Goal: Information Seeking & Learning: Learn about a topic

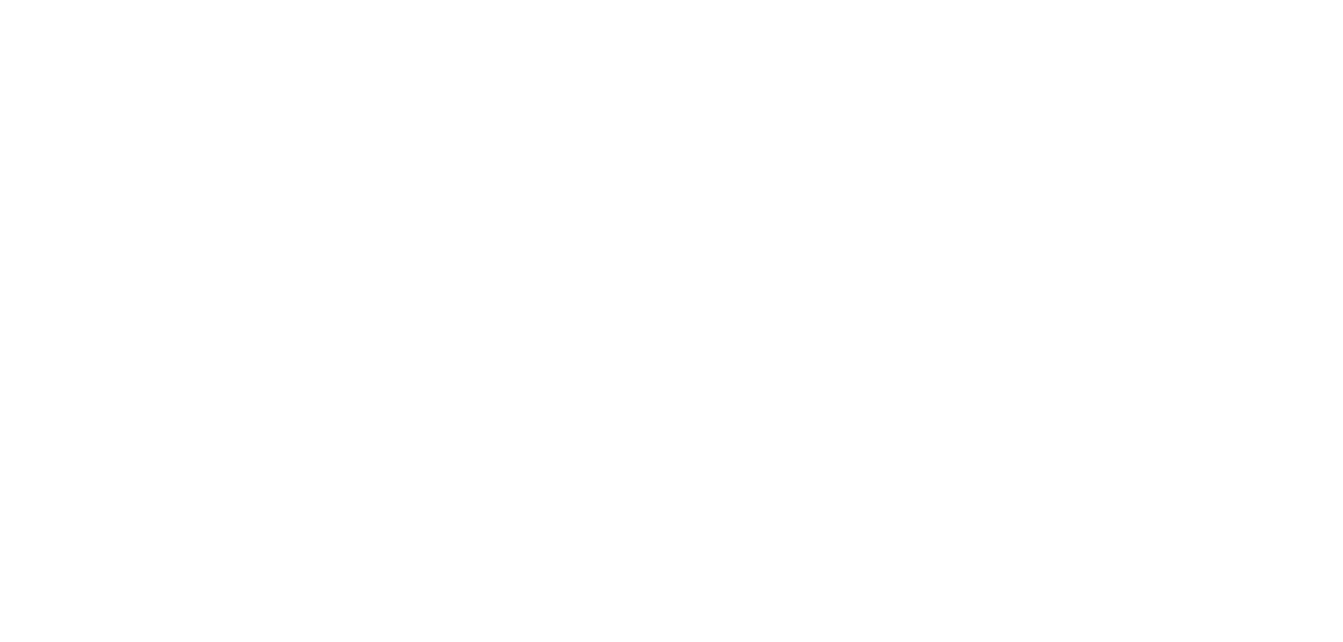
select select "******"
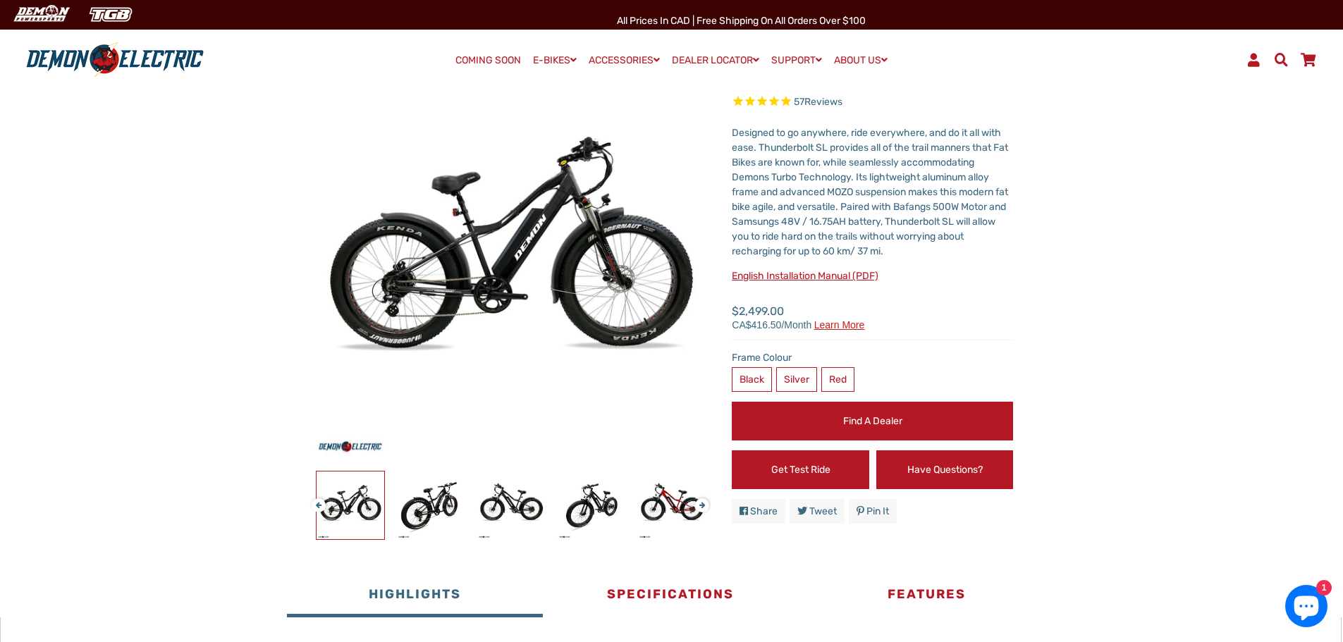
scroll to position [141, 0]
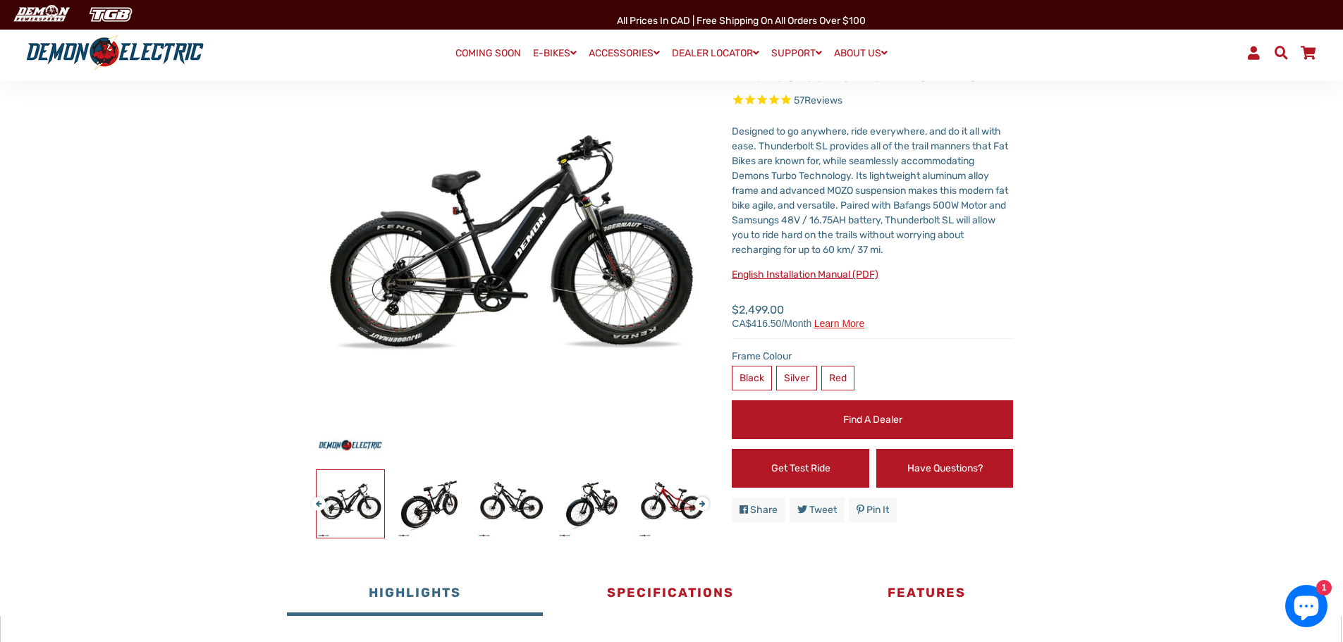
click at [701, 501] on button "Next" at bounding box center [699, 498] width 8 height 16
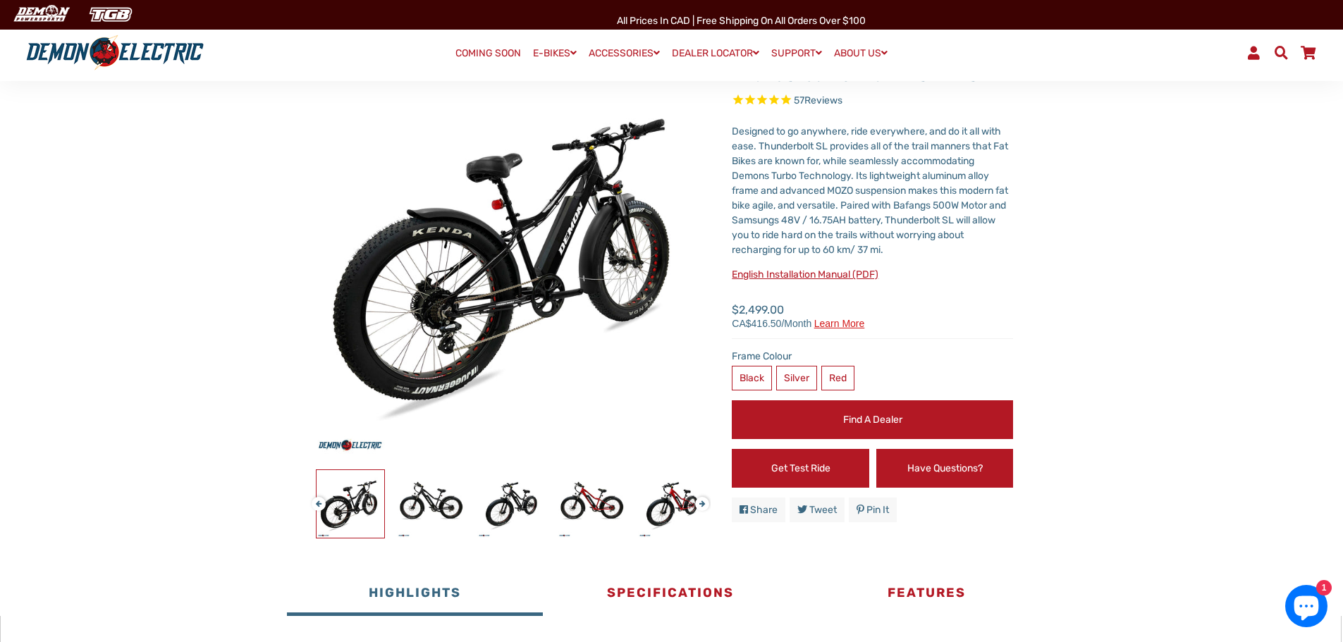
click at [701, 501] on button "Next" at bounding box center [699, 498] width 8 height 16
click at [702, 501] on button "Next" at bounding box center [699, 498] width 8 height 16
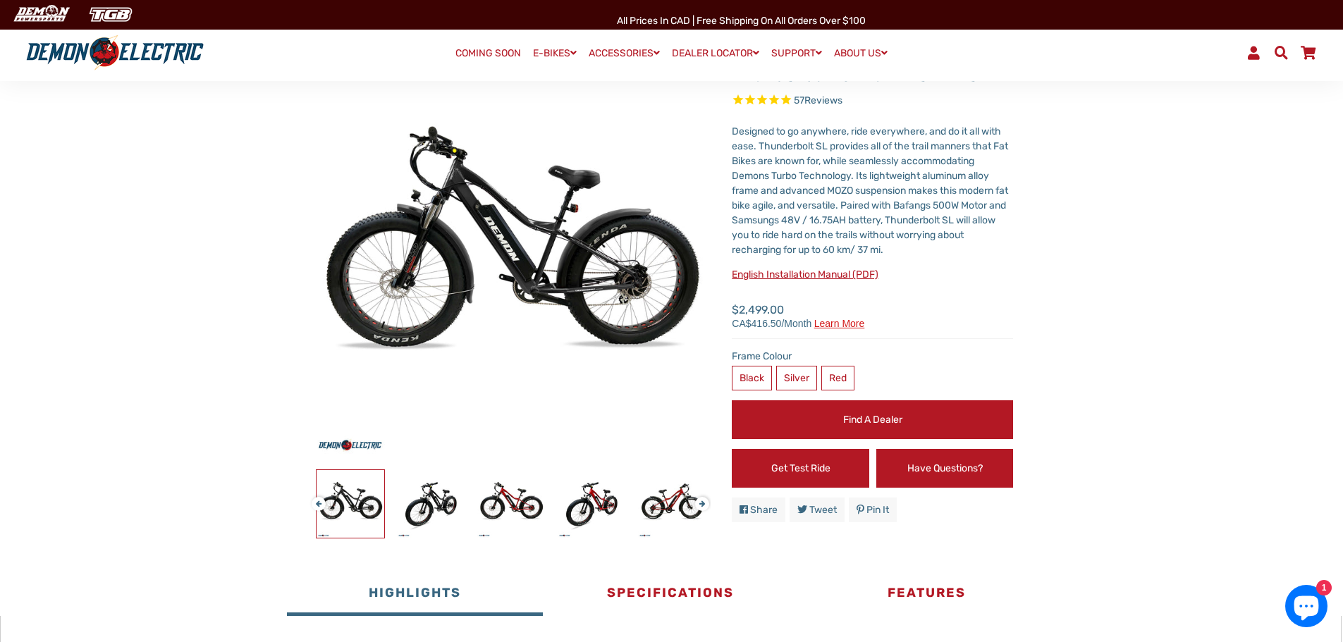
click at [702, 501] on button "Next" at bounding box center [699, 498] width 8 height 16
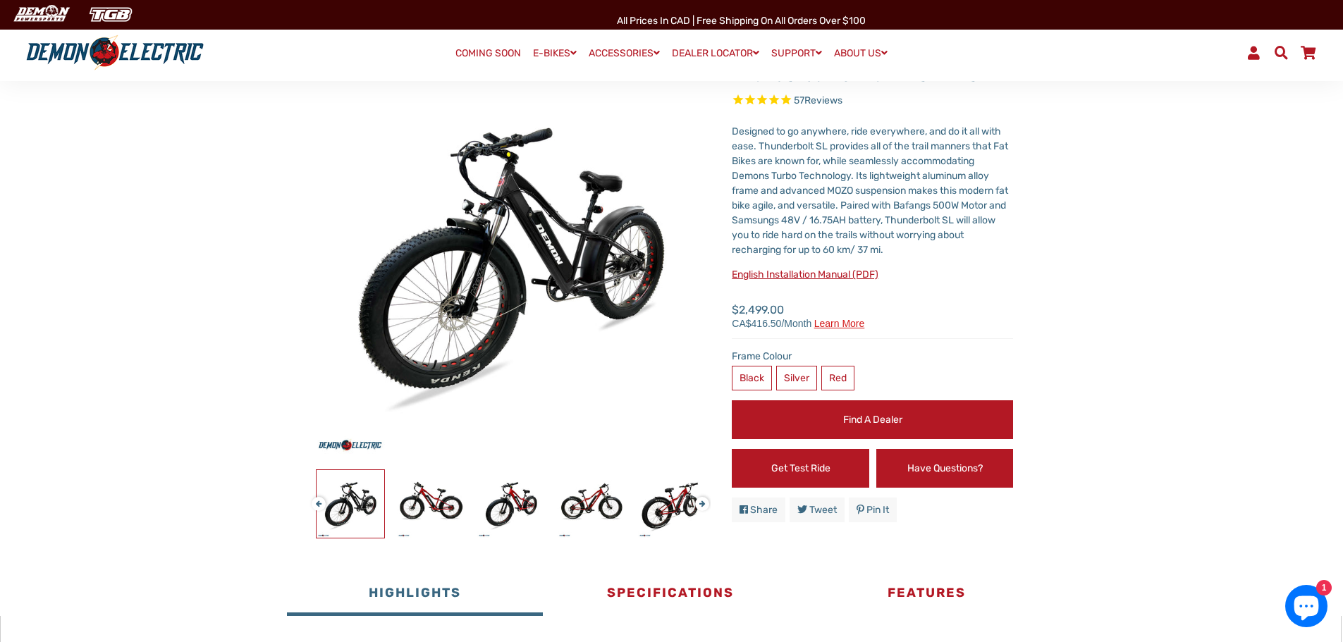
click at [702, 501] on button "Next" at bounding box center [699, 498] width 8 height 16
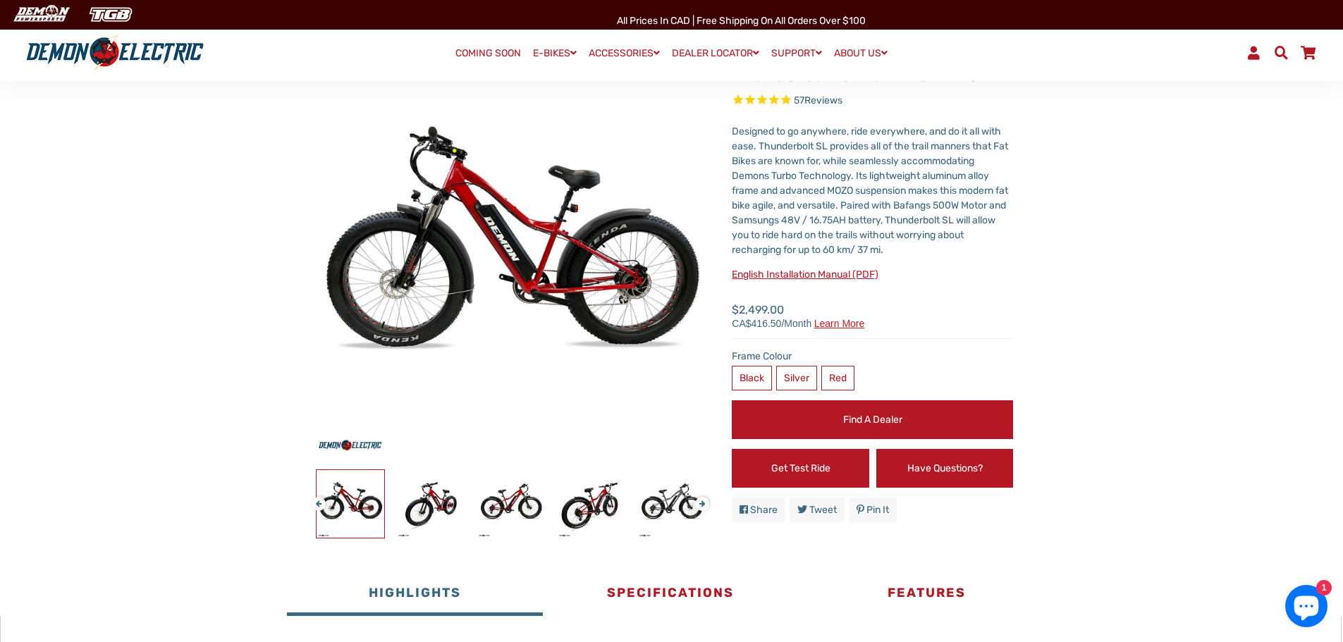
click at [703, 501] on button "Next" at bounding box center [699, 498] width 8 height 16
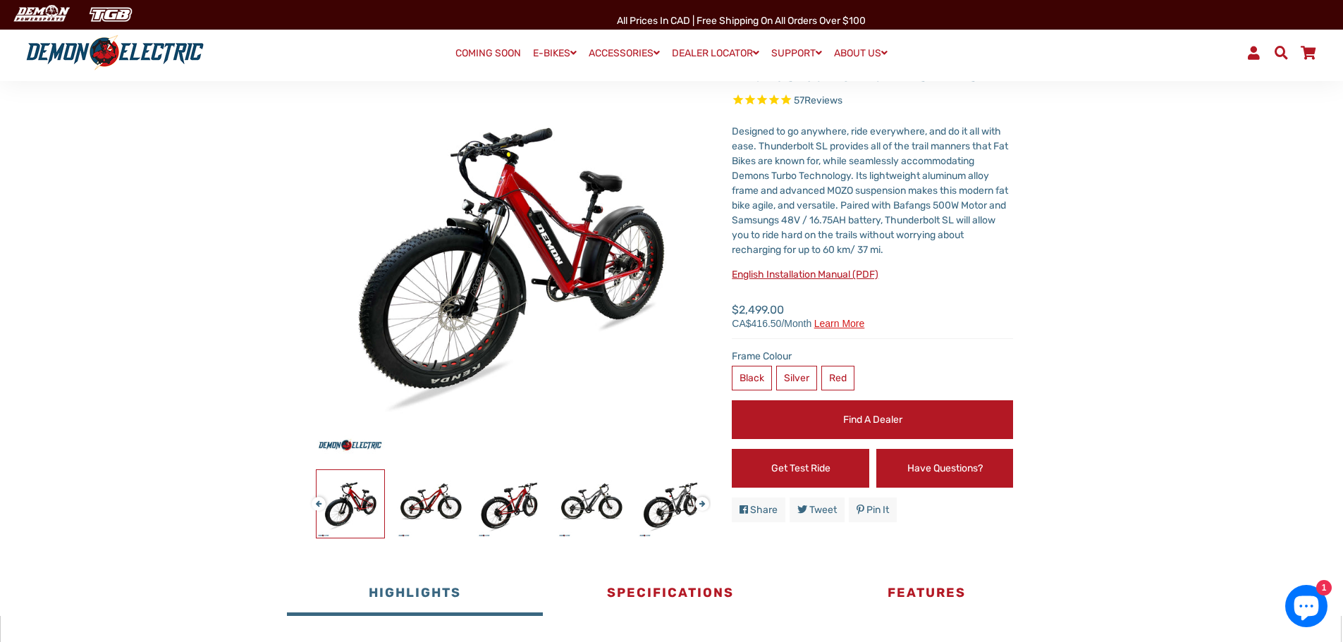
click at [703, 501] on button "Next" at bounding box center [699, 498] width 8 height 16
click at [592, 505] on img at bounding box center [592, 504] width 68 height 68
click at [587, 512] on img at bounding box center [592, 504] width 68 height 68
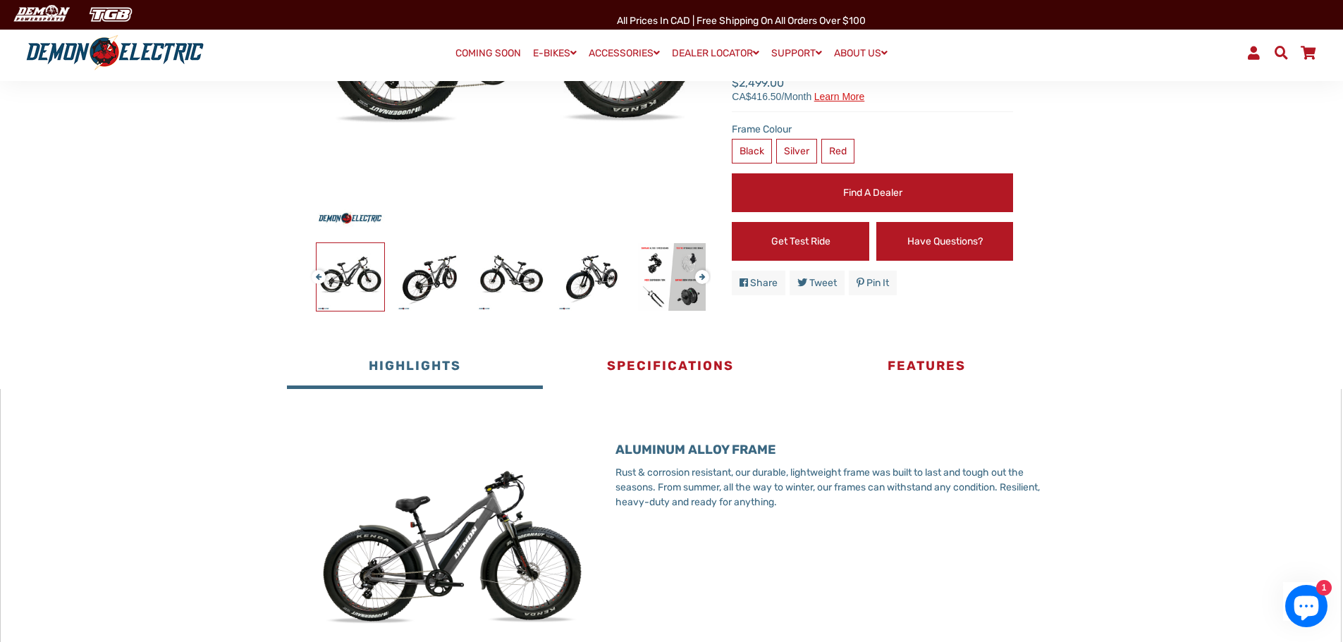
scroll to position [282, 0]
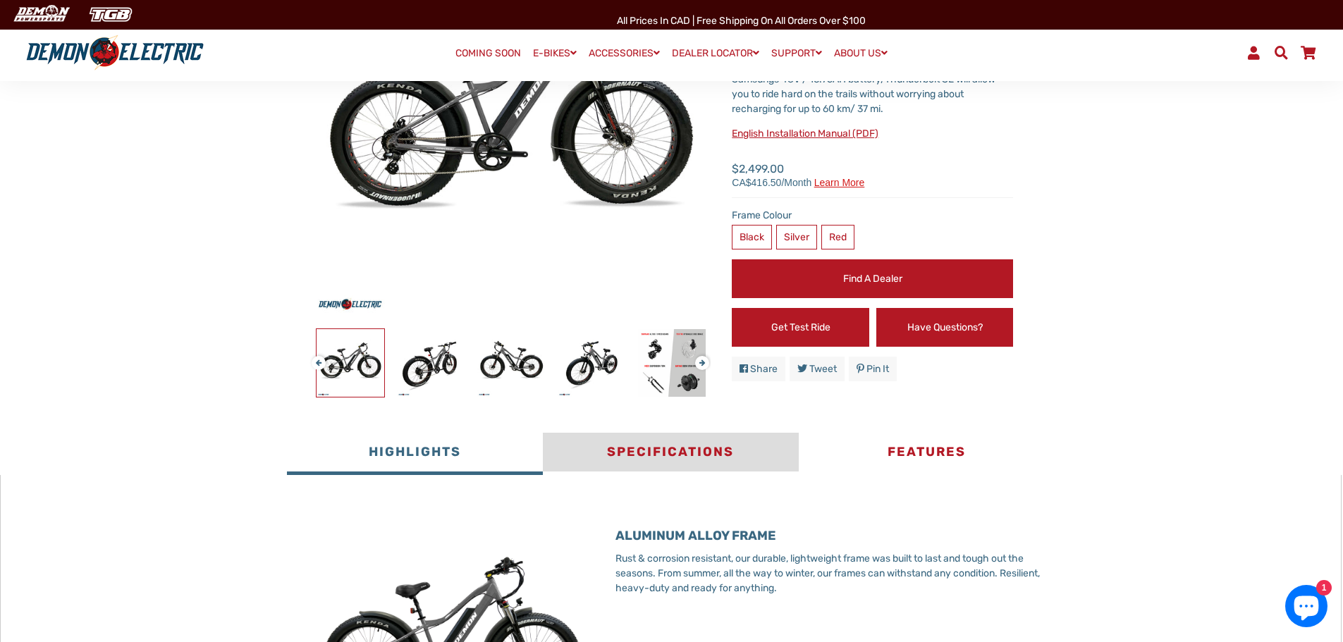
click at [677, 445] on button "Specifications" at bounding box center [671, 454] width 256 height 42
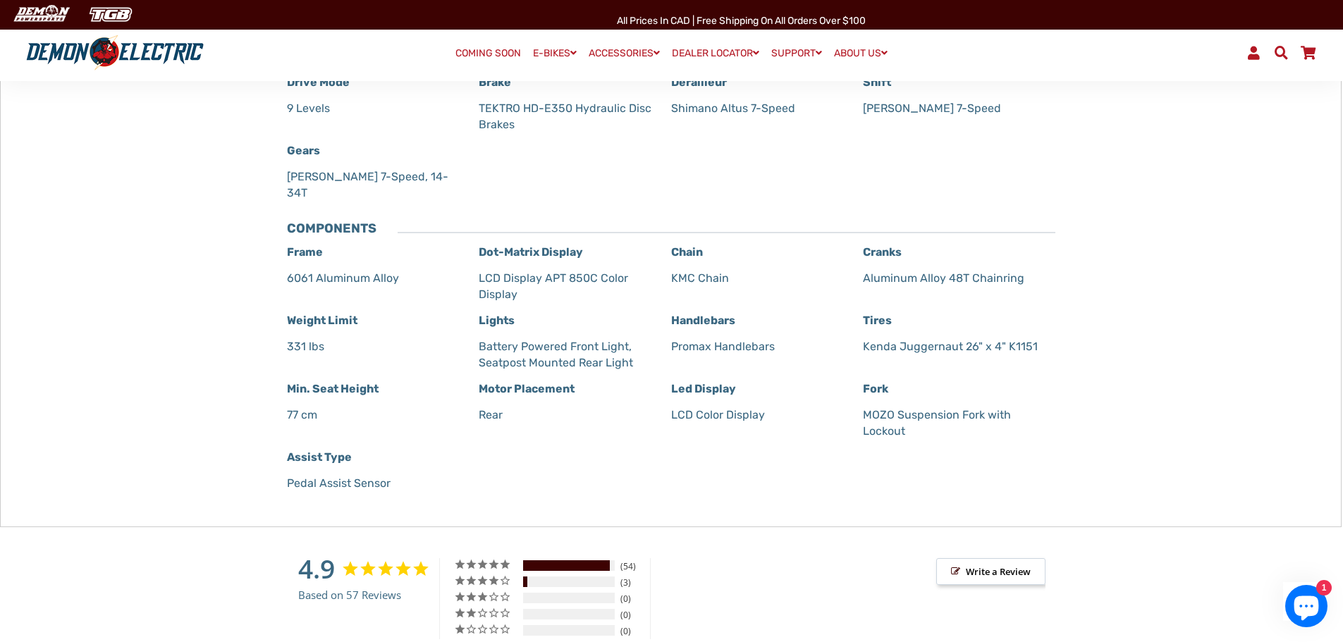
scroll to position [916, 0]
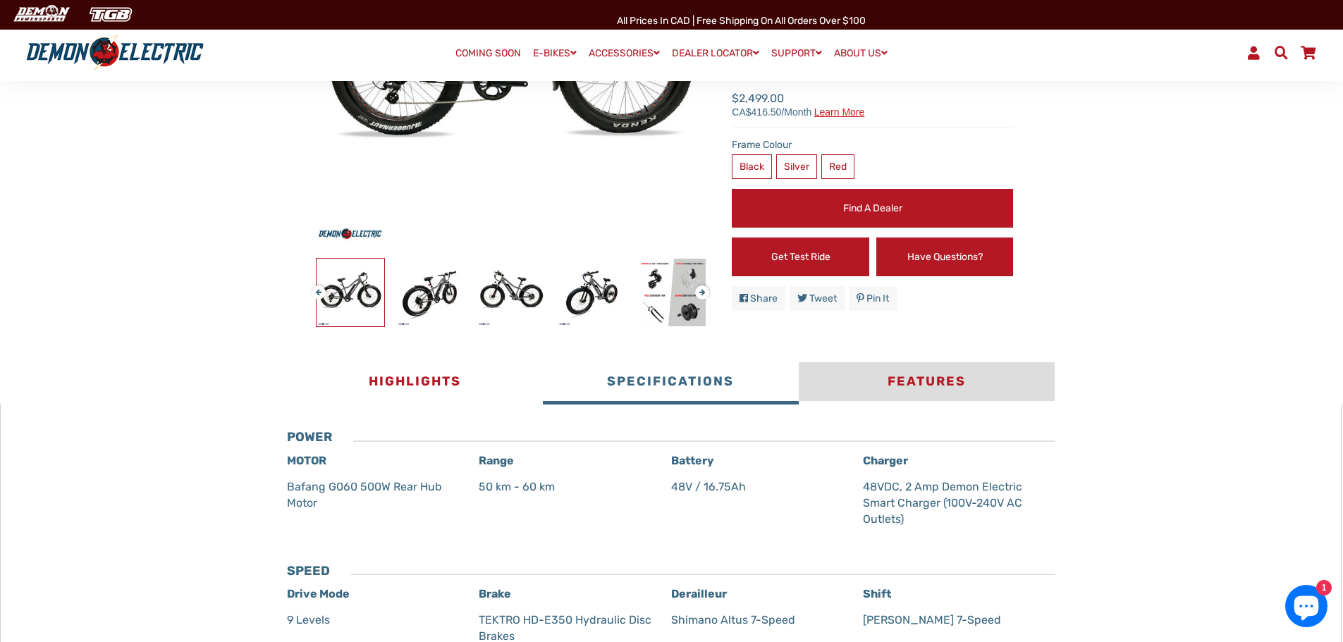
click at [945, 383] on button "Features" at bounding box center [927, 383] width 256 height 42
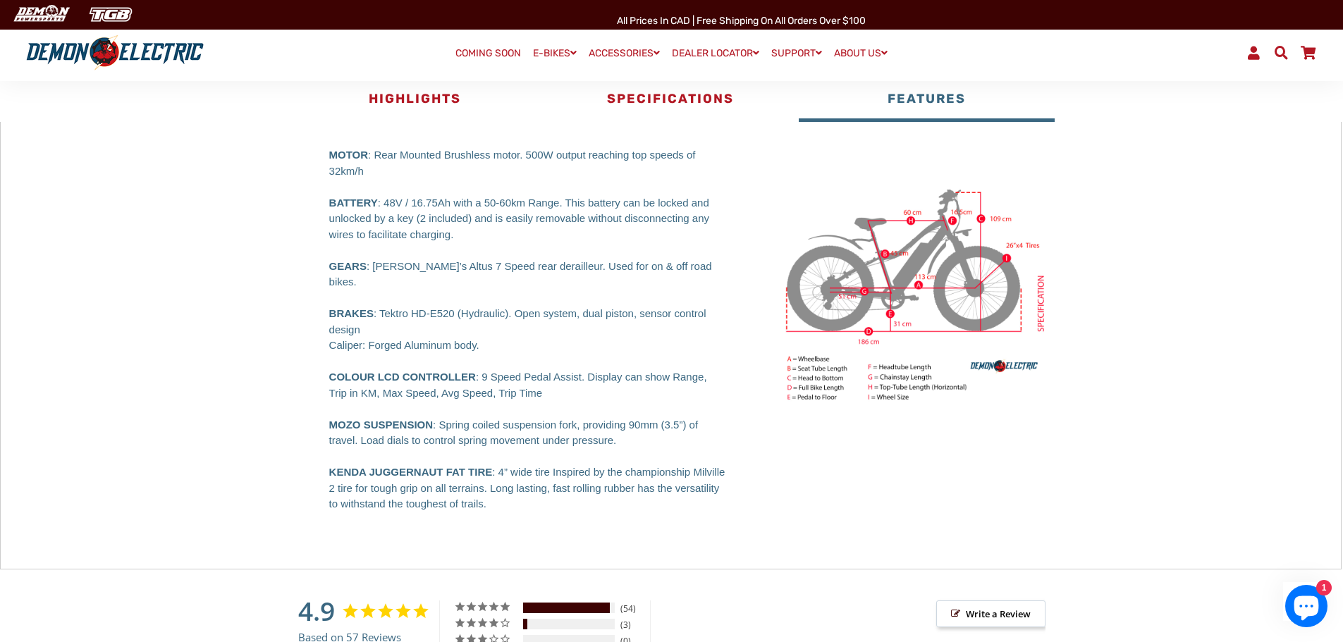
scroll to position [634, 0]
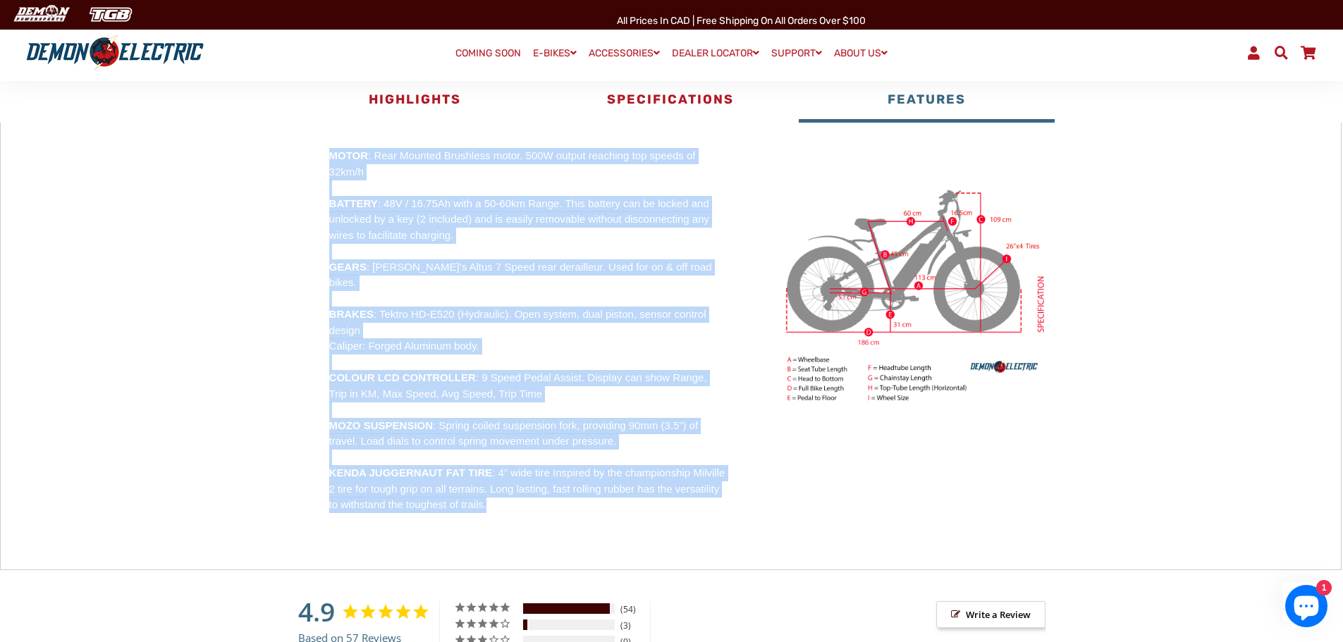
drag, startPoint x: 495, startPoint y: 490, endPoint x: 316, endPoint y: 149, distance: 384.9
click at [316, 149] on div "MOTOR : Rear Mounted Brushless motor. 500W output reaching top speeds of 32km/h…" at bounding box center [528, 330] width 440 height 365
copy p "MOTOR : Rear Mounted Brushless motor. 500W output reaching top speeds of 32km/h…"
click at [686, 121] on button "Specifications" at bounding box center [671, 101] width 256 height 42
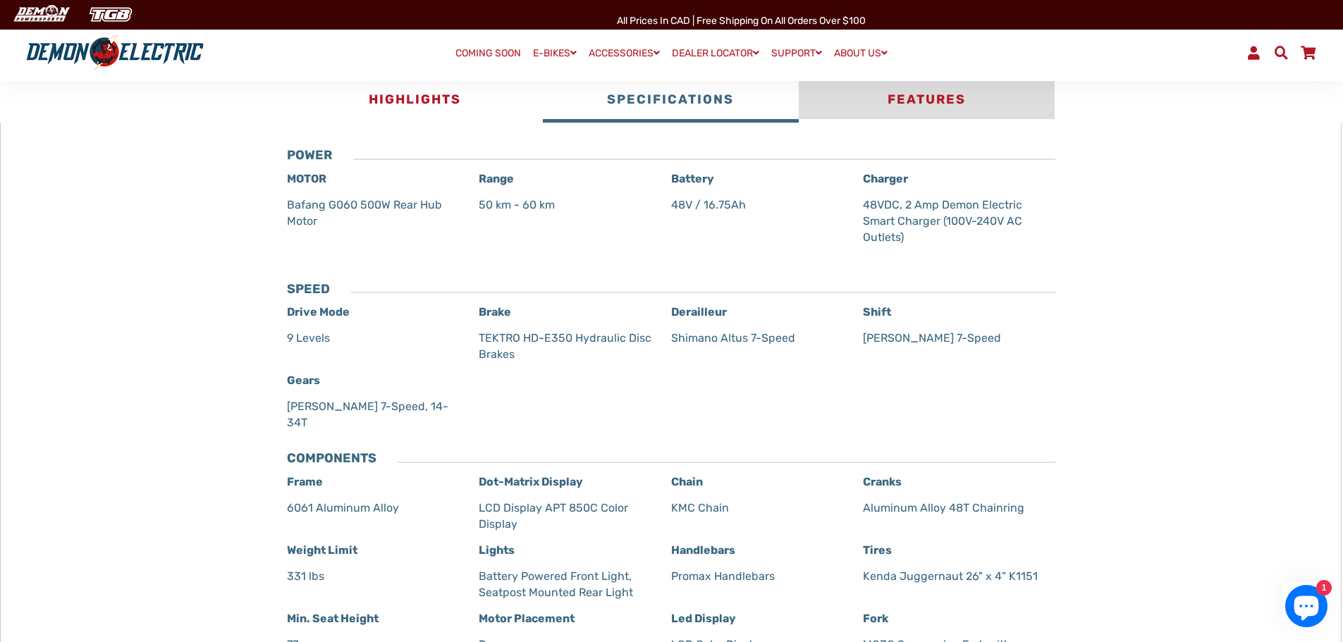
click at [933, 105] on button "Features" at bounding box center [927, 101] width 256 height 42
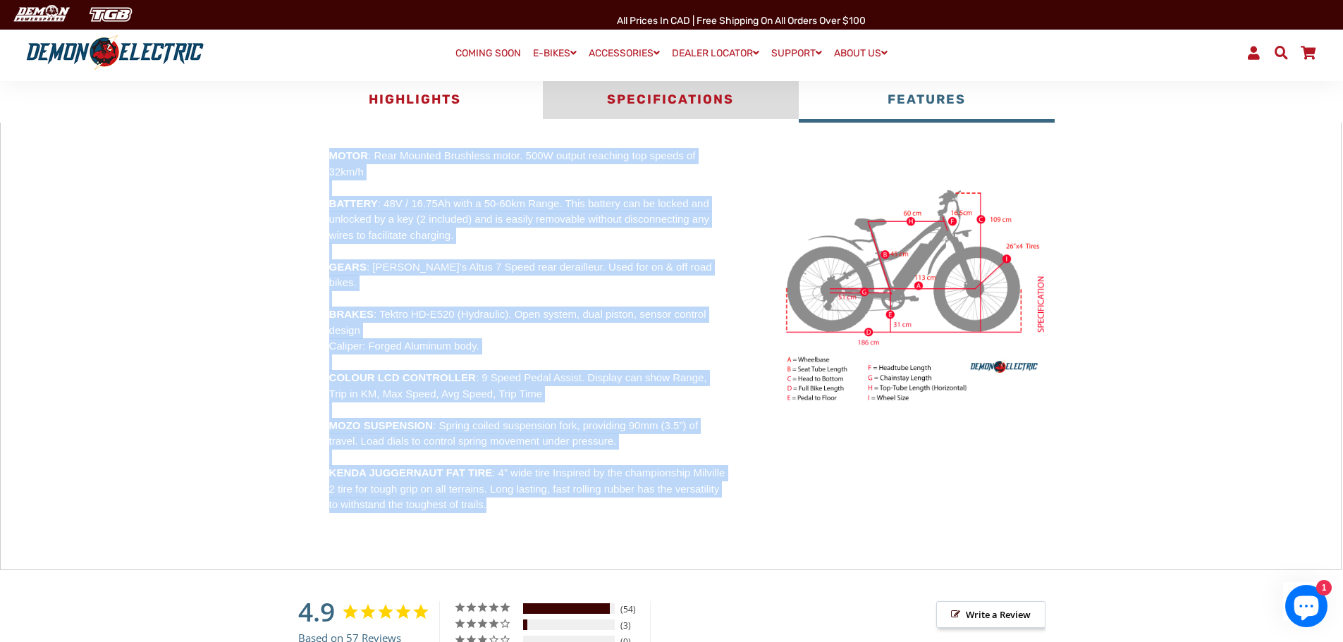
click at [673, 99] on button "Specifications" at bounding box center [671, 101] width 256 height 42
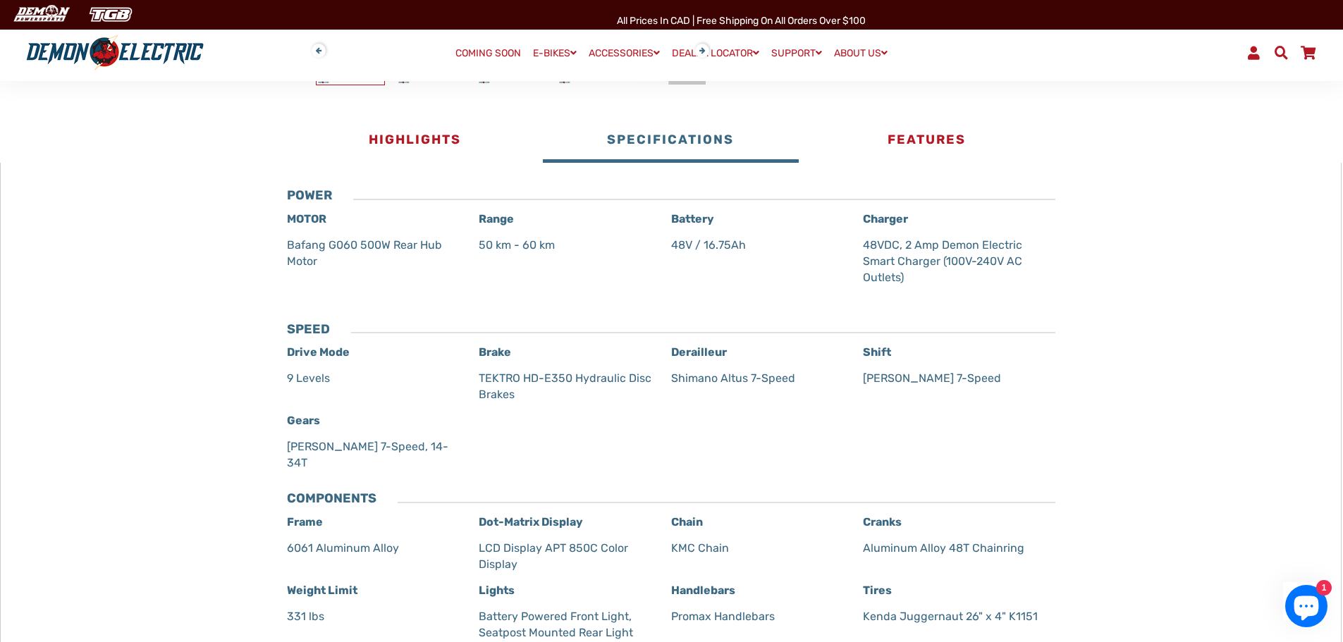
scroll to position [564, 0]
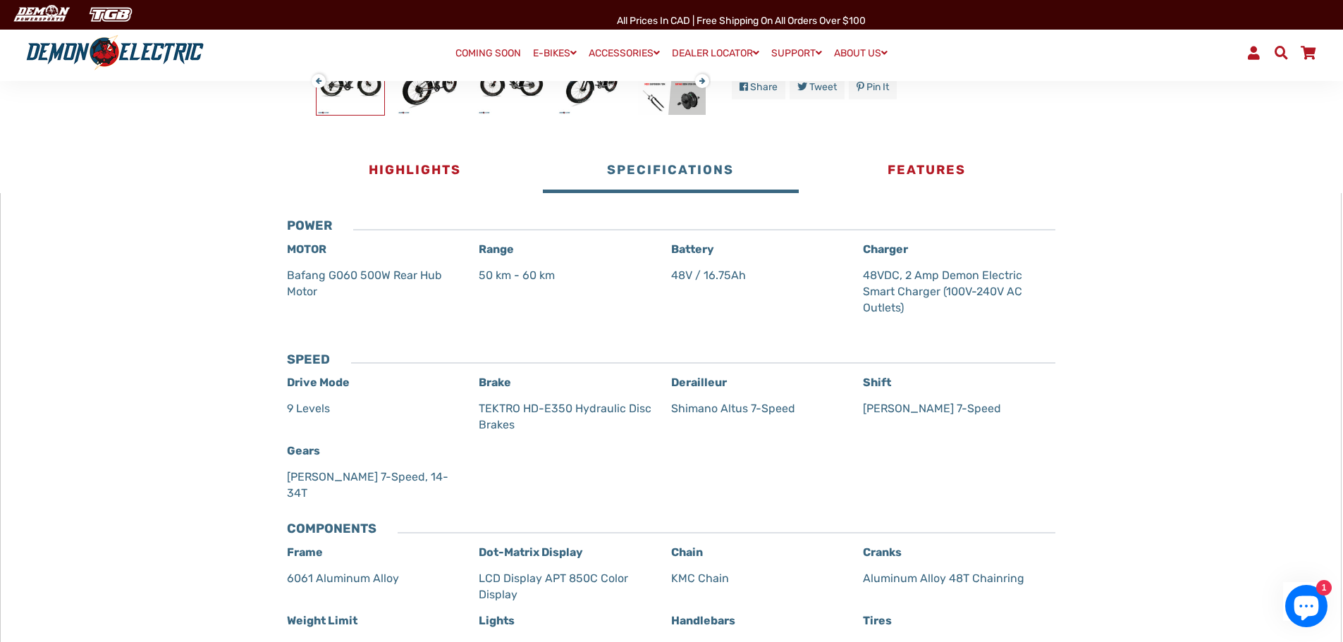
drag, startPoint x: 1157, startPoint y: 331, endPoint x: 1164, endPoint y: 338, distance: 10.5
click at [1157, 331] on div "× POWER MOTOR Bafang G060 500W Rear Hub Motor Range 50 km - 60 km Battery 48V /…" at bounding box center [670, 510] width 1341 height 634
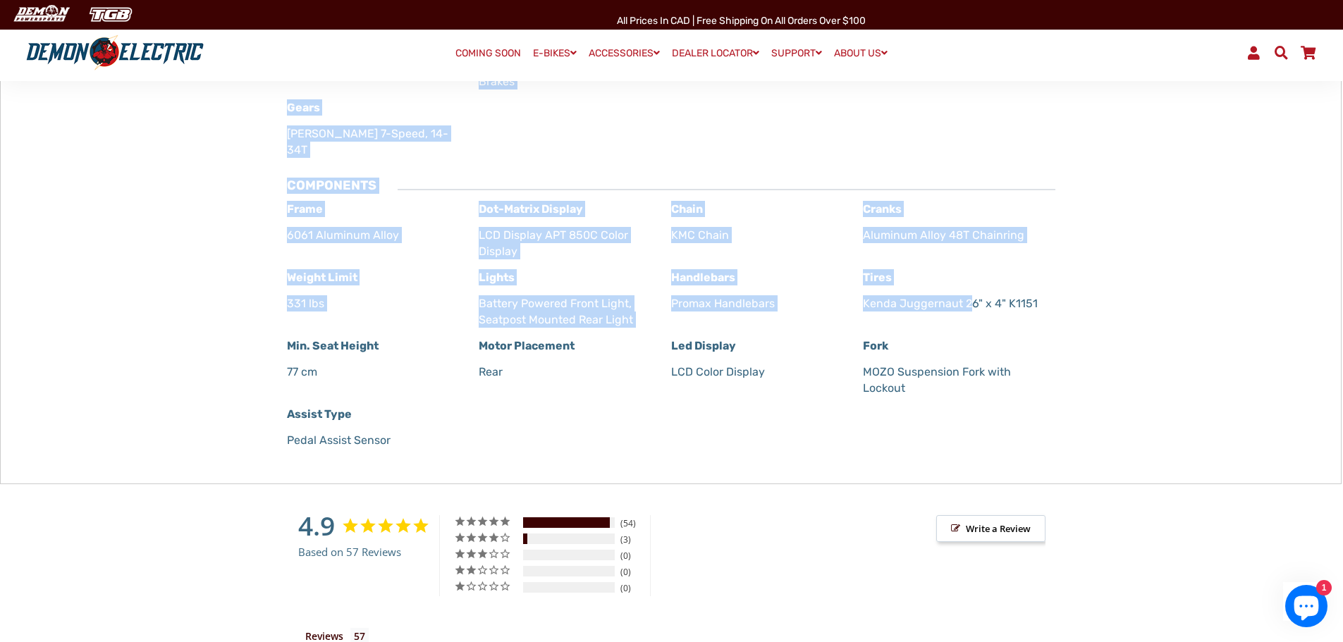
scroll to position [916, 0]
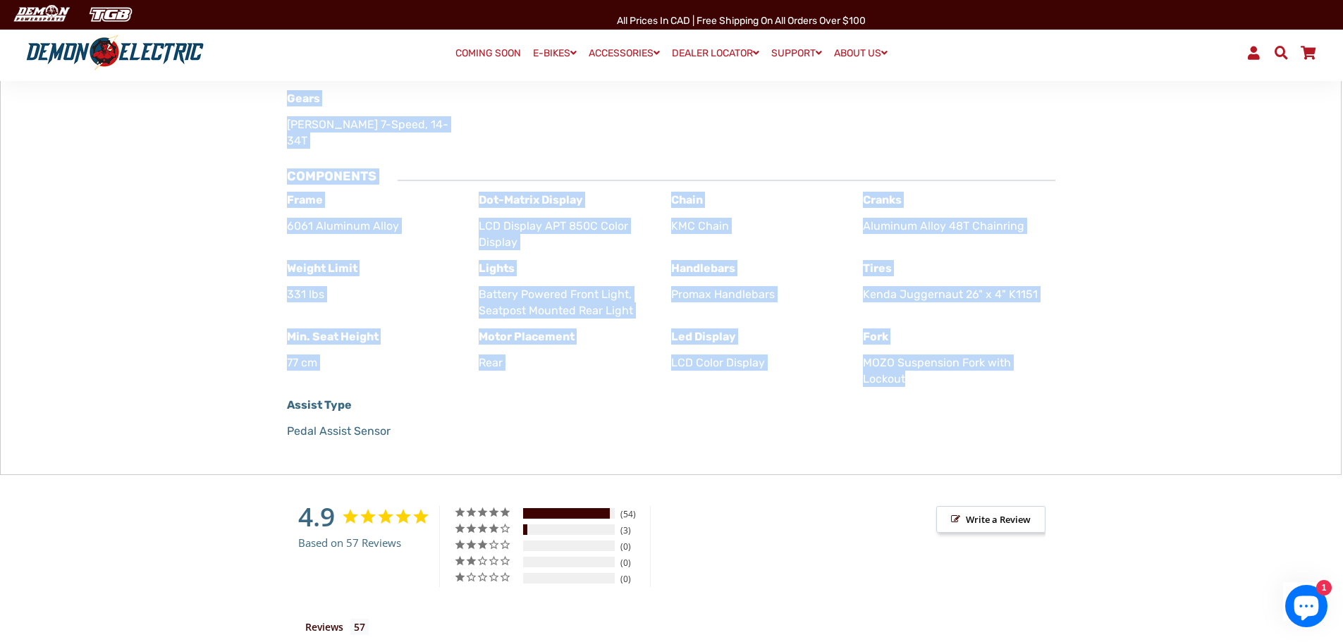
drag, startPoint x: 289, startPoint y: 151, endPoint x: 935, endPoint y: 376, distance: 683.7
click at [935, 376] on div "POWER MOTOR Bafang G060 500W Rear Hub Motor Range 50 km - 60 km Battery 48V / 1…" at bounding box center [671, 157] width 768 height 583
drag, startPoint x: 906, startPoint y: 356, endPoint x: 903, endPoint y: 369, distance: 13.7
click at [903, 369] on p "MOZO Suspension Fork with Lockout" at bounding box center [951, 371] width 177 height 32
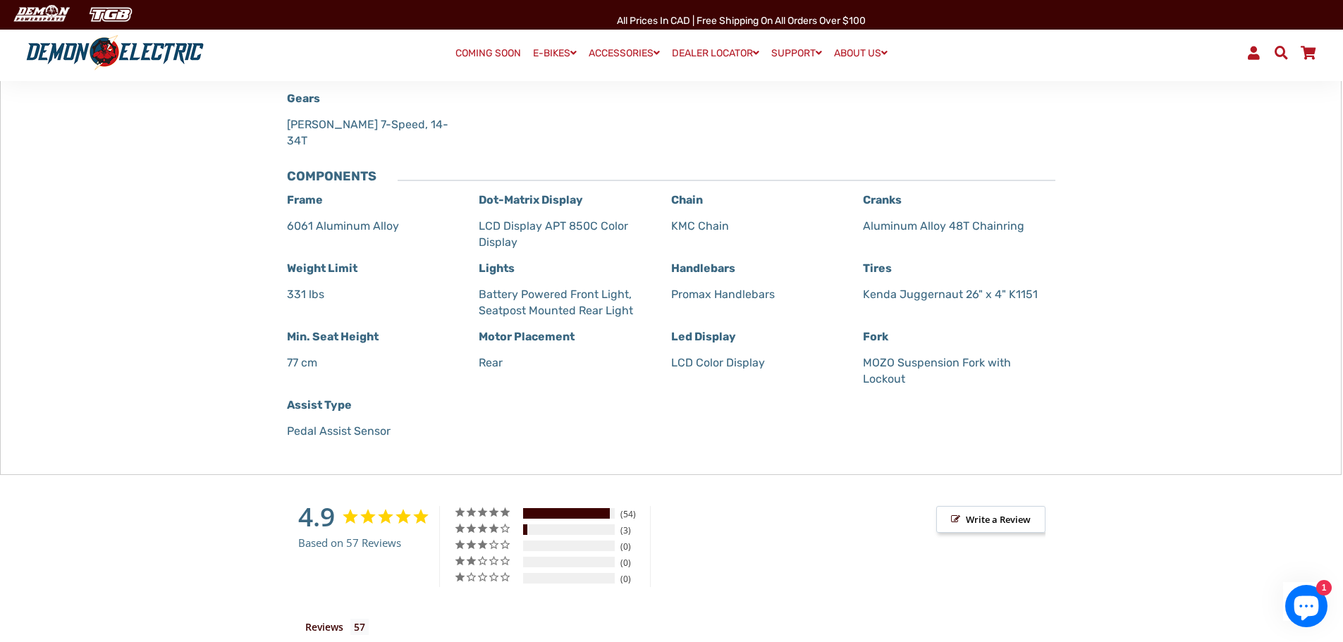
drag, startPoint x: 928, startPoint y: 380, endPoint x: 352, endPoint y: 327, distance: 578.3
click at [352, 286] on div "Frame 6061 Aluminum Alloy Dot-Matrix Display LCD Display APT 850C Color Display…" at bounding box center [671, 320] width 768 height 257
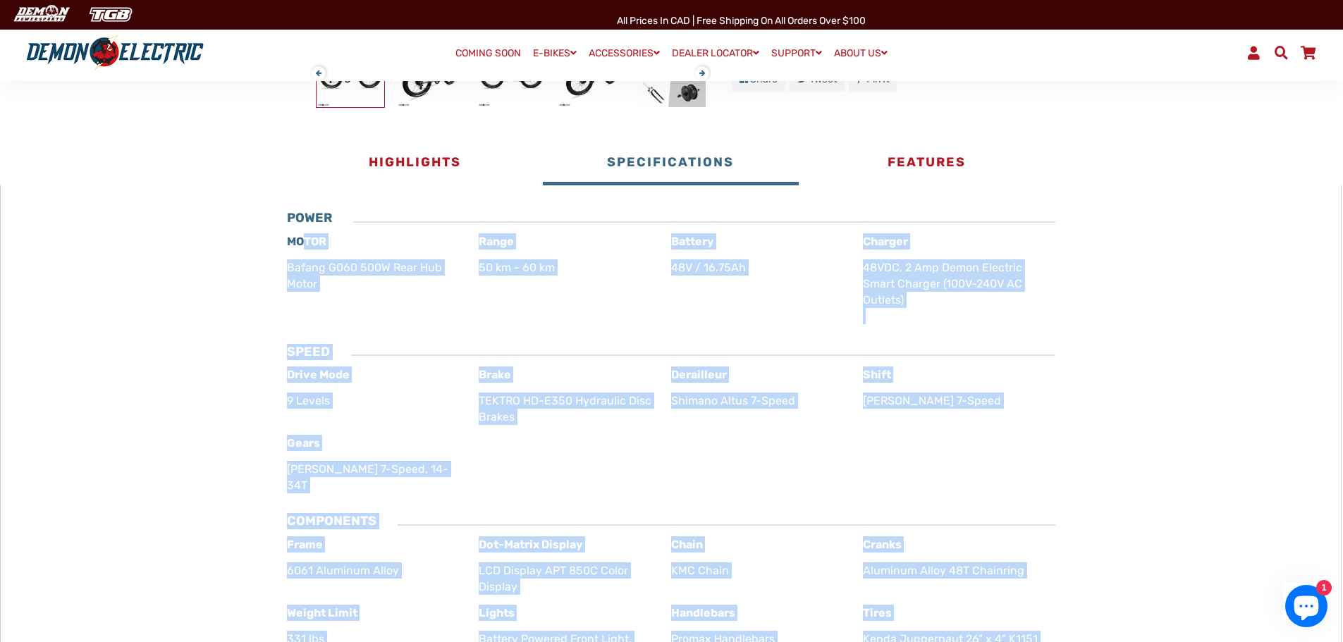
scroll to position [564, 0]
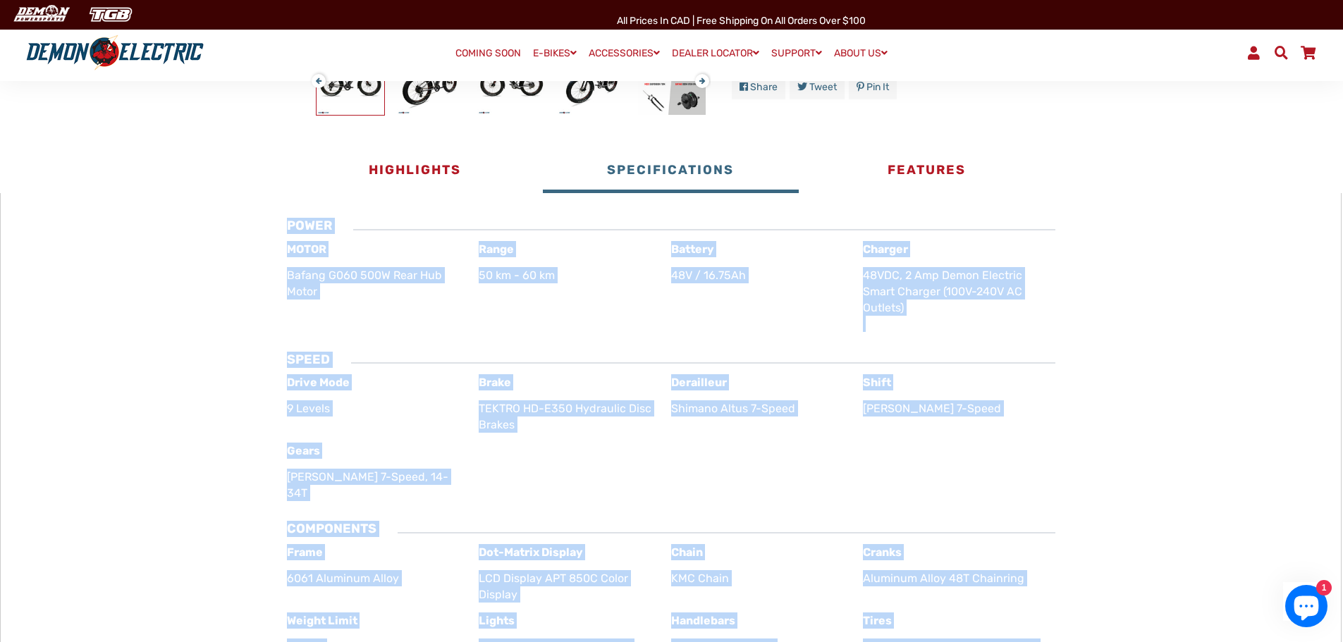
drag, startPoint x: 429, startPoint y: 416, endPoint x: 290, endPoint y: 230, distance: 232.2
click at [290, 230] on div "POWER MOTOR Bafang G060 500W Rear Hub Motor Range 50 km - 60 km Battery 48V / 1…" at bounding box center [671, 510] width 768 height 583
copy div "POWER MOTOR Bafang G060 500W Rear Hub Motor Range 50 km - 60 km Battery 48V / 1…"
click at [1196, 347] on div "× POWER MOTOR Bafang G060 500W Rear Hub Motor Range 50 km - 60 km Battery 48V /…" at bounding box center [670, 510] width 1341 height 634
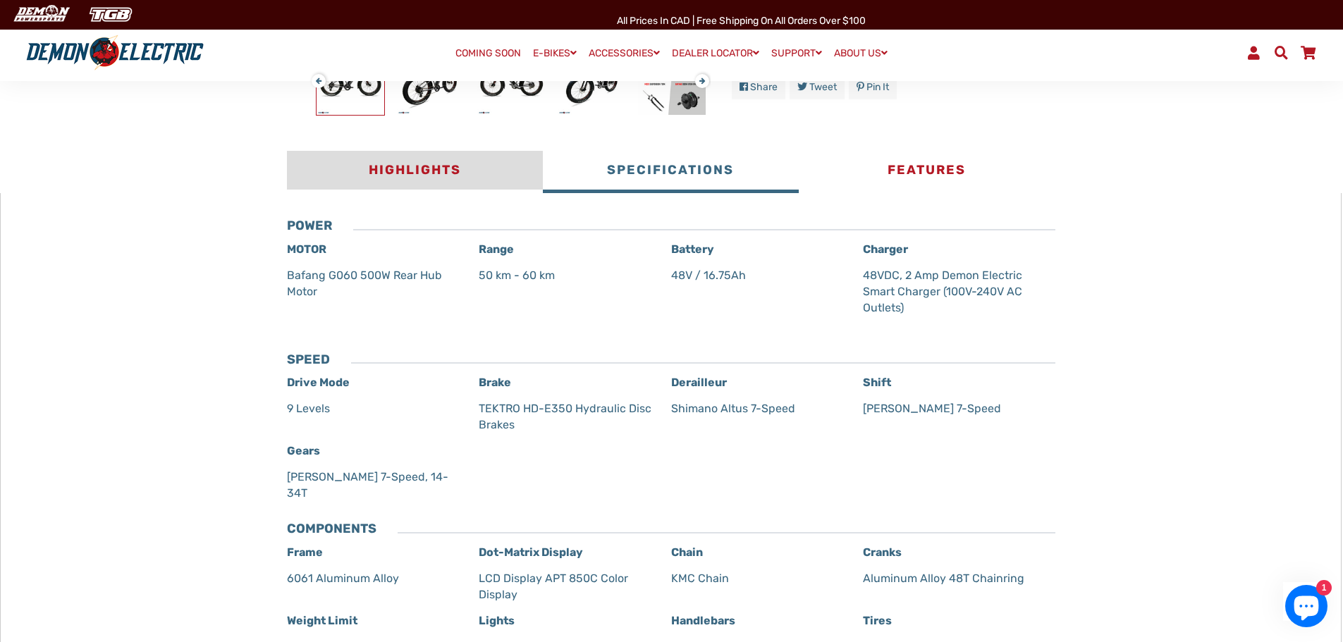
click at [405, 167] on button "Highlights" at bounding box center [415, 172] width 256 height 42
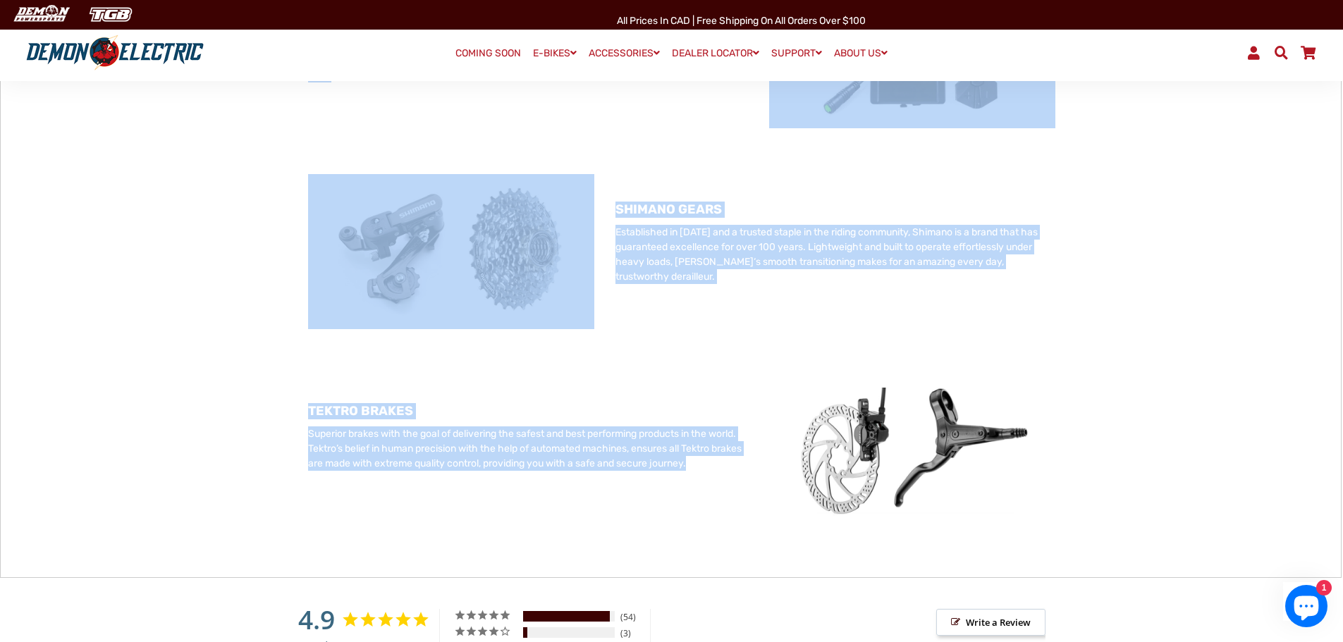
scroll to position [1621, 0]
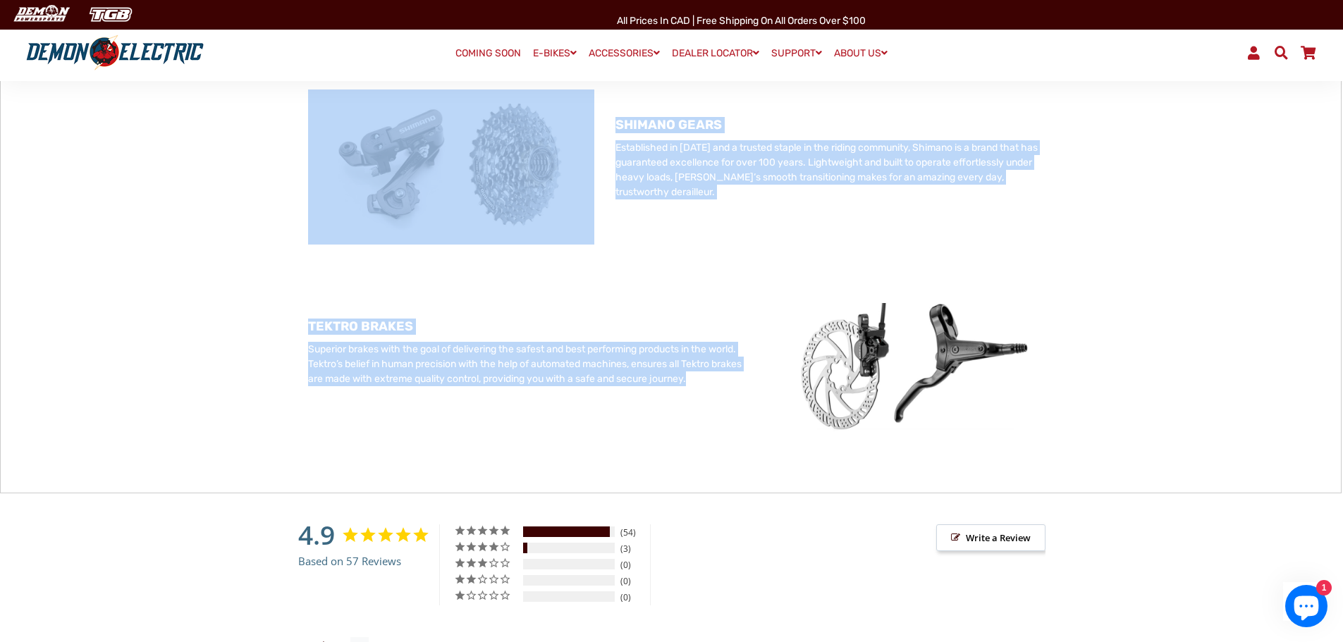
drag, startPoint x: 632, startPoint y: 248, endPoint x: 701, endPoint y: 379, distance: 147.9
copy div "LOREMIPS DOLOR SITAM Cons & adipiscin elitseddo, eiu tempori, utlaboreetd magna…"
drag, startPoint x: 1217, startPoint y: 266, endPoint x: 1184, endPoint y: 234, distance: 45.9
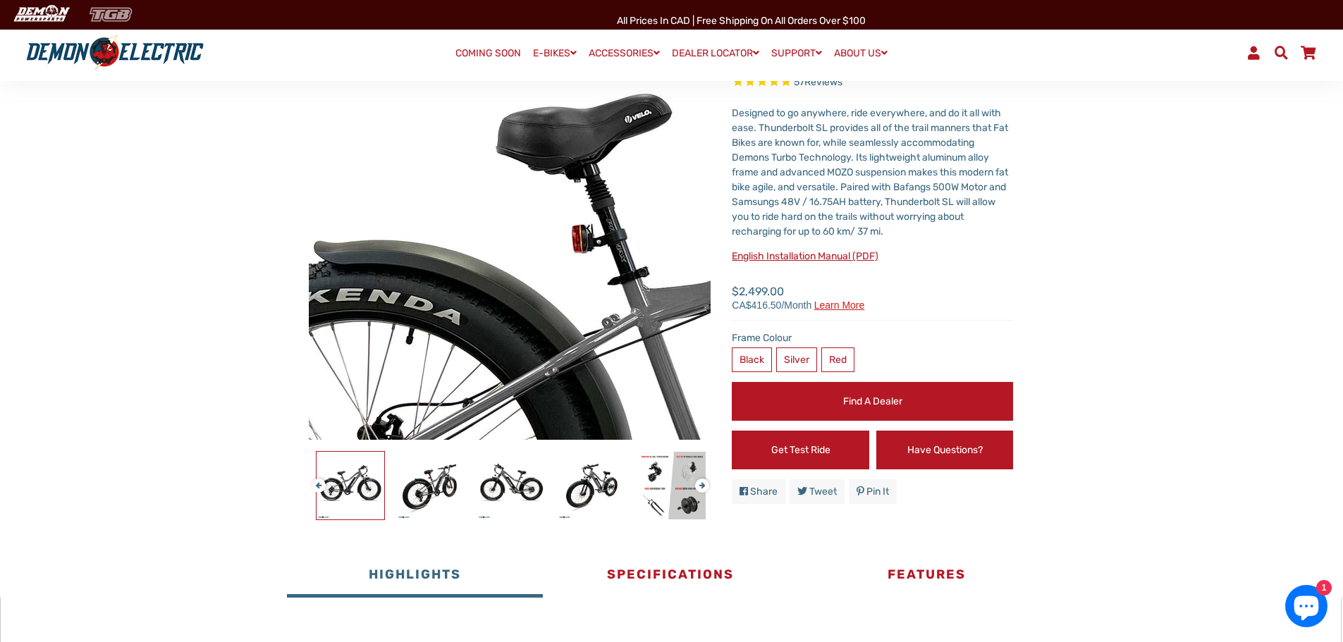
scroll to position [141, 0]
